Goal: Information Seeking & Learning: Learn about a topic

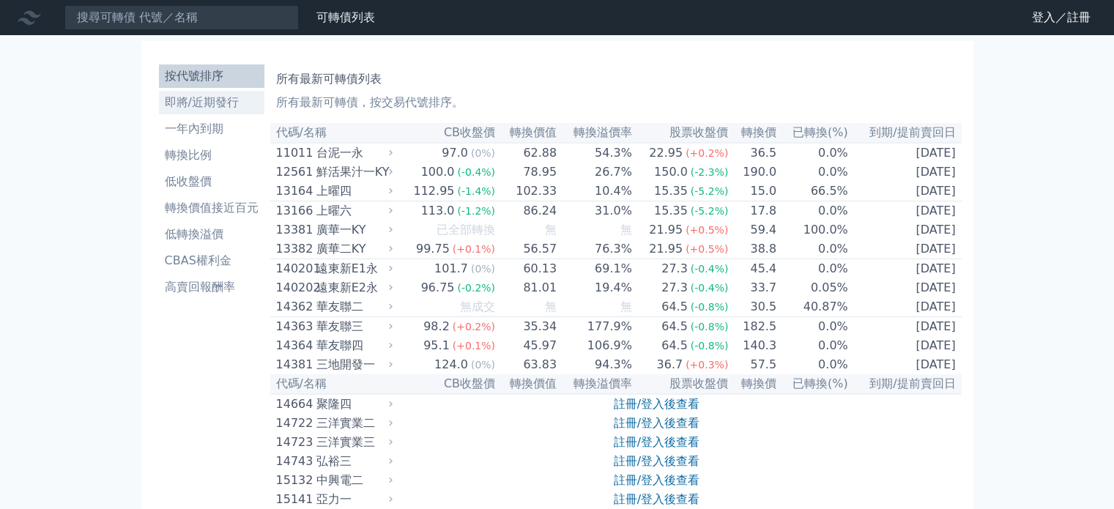
click at [188, 95] on li "即將/近期發行" at bounding box center [211, 103] width 105 height 18
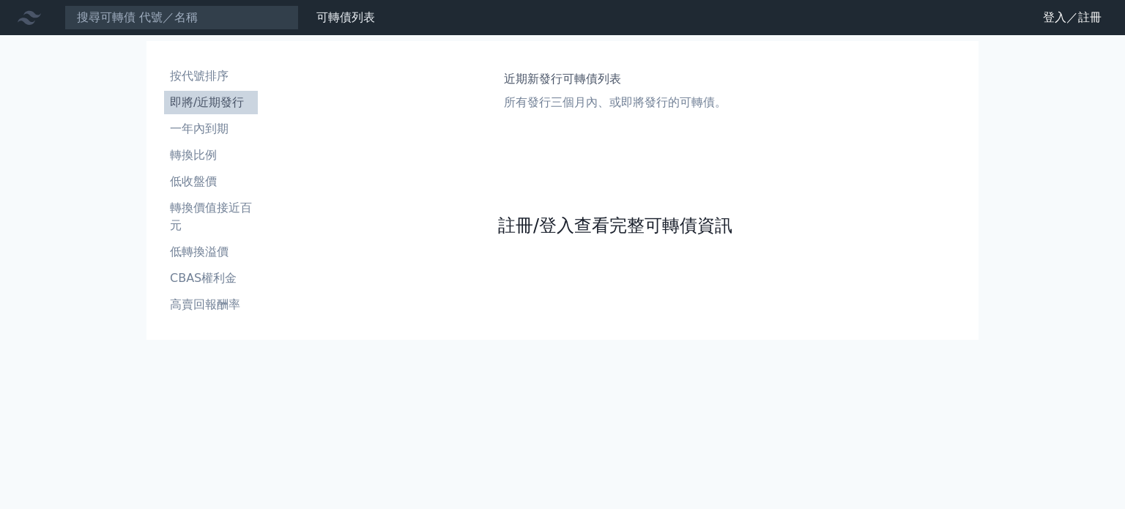
click at [630, 232] on link "註冊/登入查看完整可轉債資訊" at bounding box center [615, 225] width 234 height 23
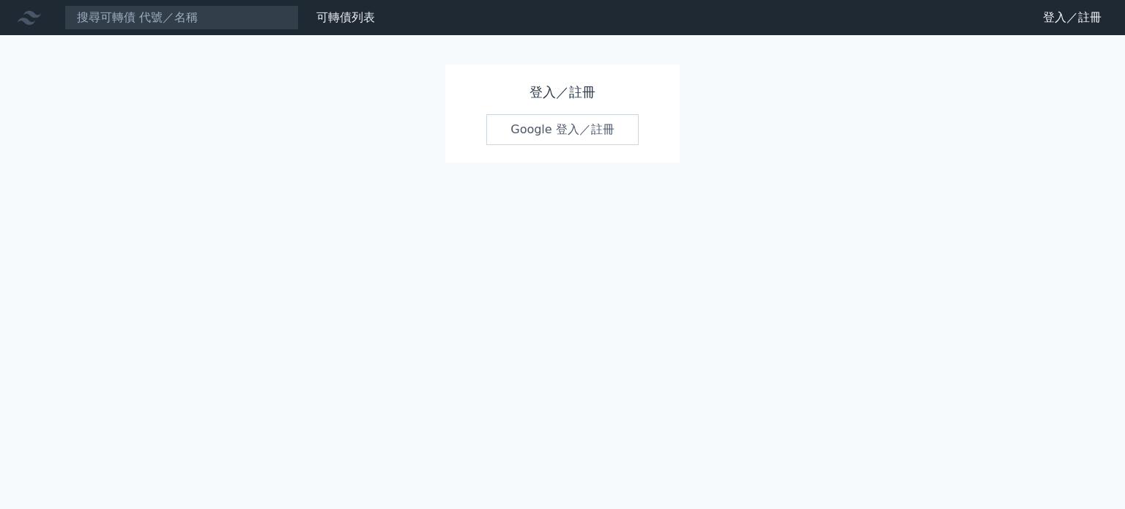
click at [592, 124] on link "Google 登入／註冊" at bounding box center [562, 129] width 152 height 31
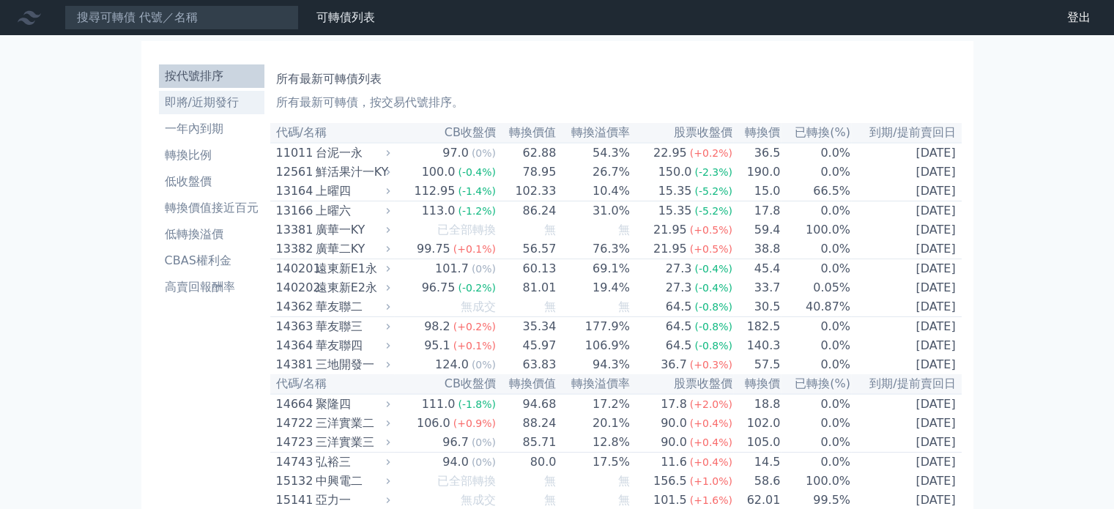
click at [203, 110] on li "即將/近期發行" at bounding box center [211, 103] width 105 height 18
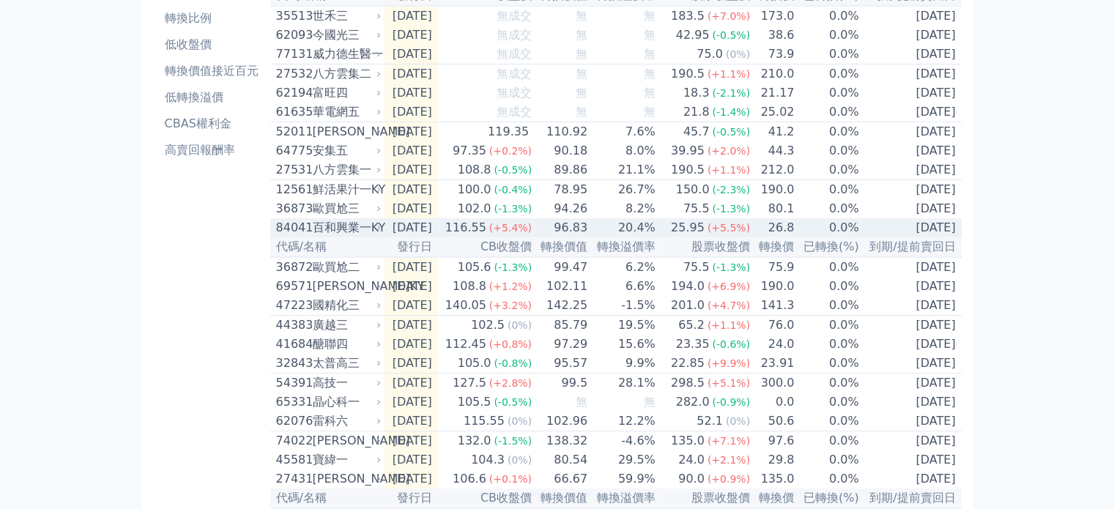
scroll to position [146, 0]
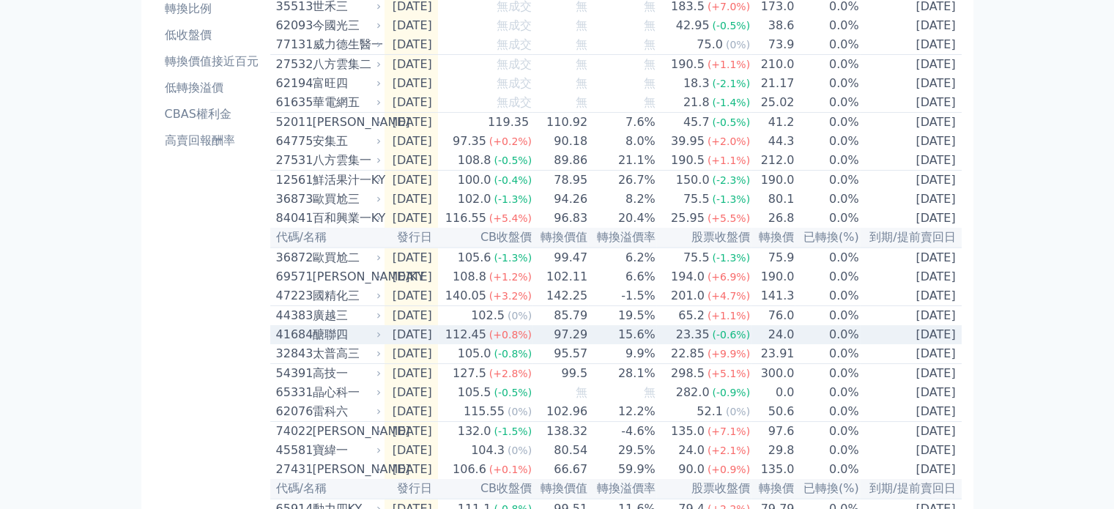
click at [422, 344] on td "[DATE]" at bounding box center [410, 334] width 53 height 19
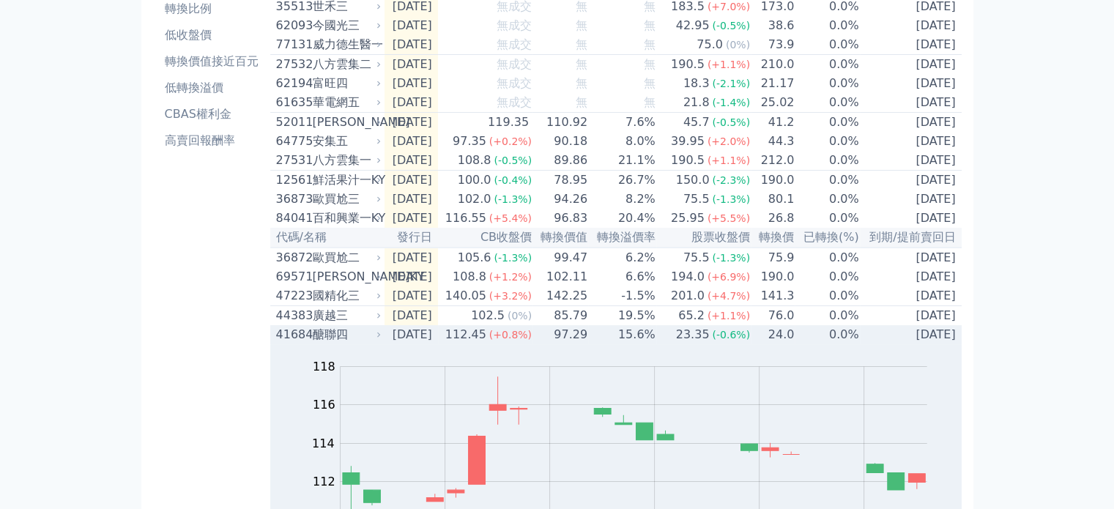
scroll to position [513, 0]
